Goal: Task Accomplishment & Management: Manage account settings

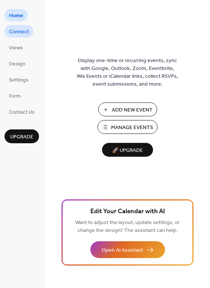
click at [15, 32] on span "Connect" at bounding box center [19, 32] width 20 height 8
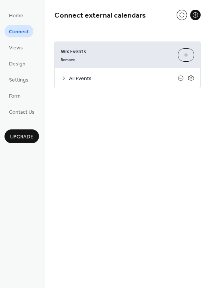
click at [140, 77] on span "All Events" at bounding box center [123, 79] width 109 height 8
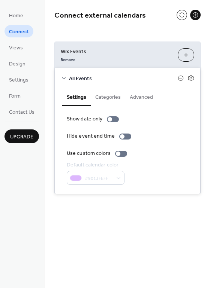
click at [103, 96] on button "Categories" at bounding box center [108, 96] width 34 height 17
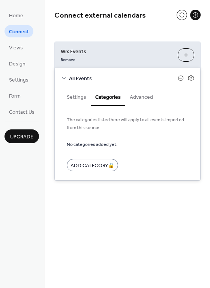
click at [146, 100] on button "Advanced" at bounding box center [141, 96] width 32 height 17
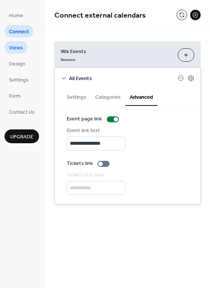
click at [21, 51] on span "Views" at bounding box center [16, 48] width 14 height 8
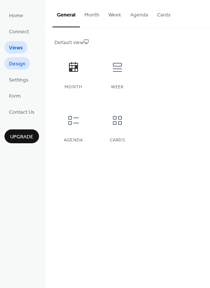
click at [24, 63] on span "Design" at bounding box center [17, 64] width 16 height 8
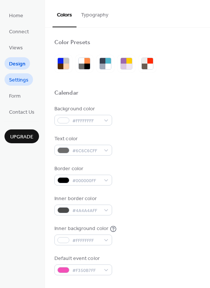
click at [29, 82] on link "Settings" at bounding box center [18, 79] width 28 height 12
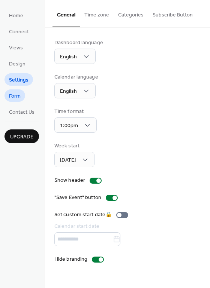
click at [15, 100] on span "Form" at bounding box center [15, 96] width 12 height 8
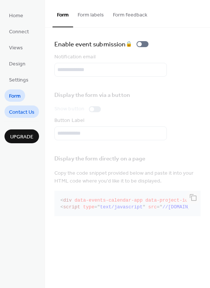
click at [19, 112] on span "Contact Us" at bounding box center [21, 113] width 25 height 8
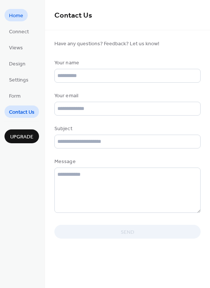
click at [19, 12] on span "Home" at bounding box center [16, 16] width 14 height 8
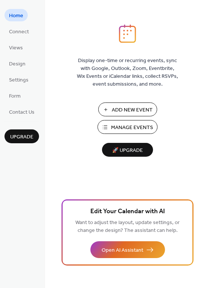
click at [137, 127] on span "Manage Events" at bounding box center [132, 128] width 42 height 8
